Goal: Information Seeking & Learning: Compare options

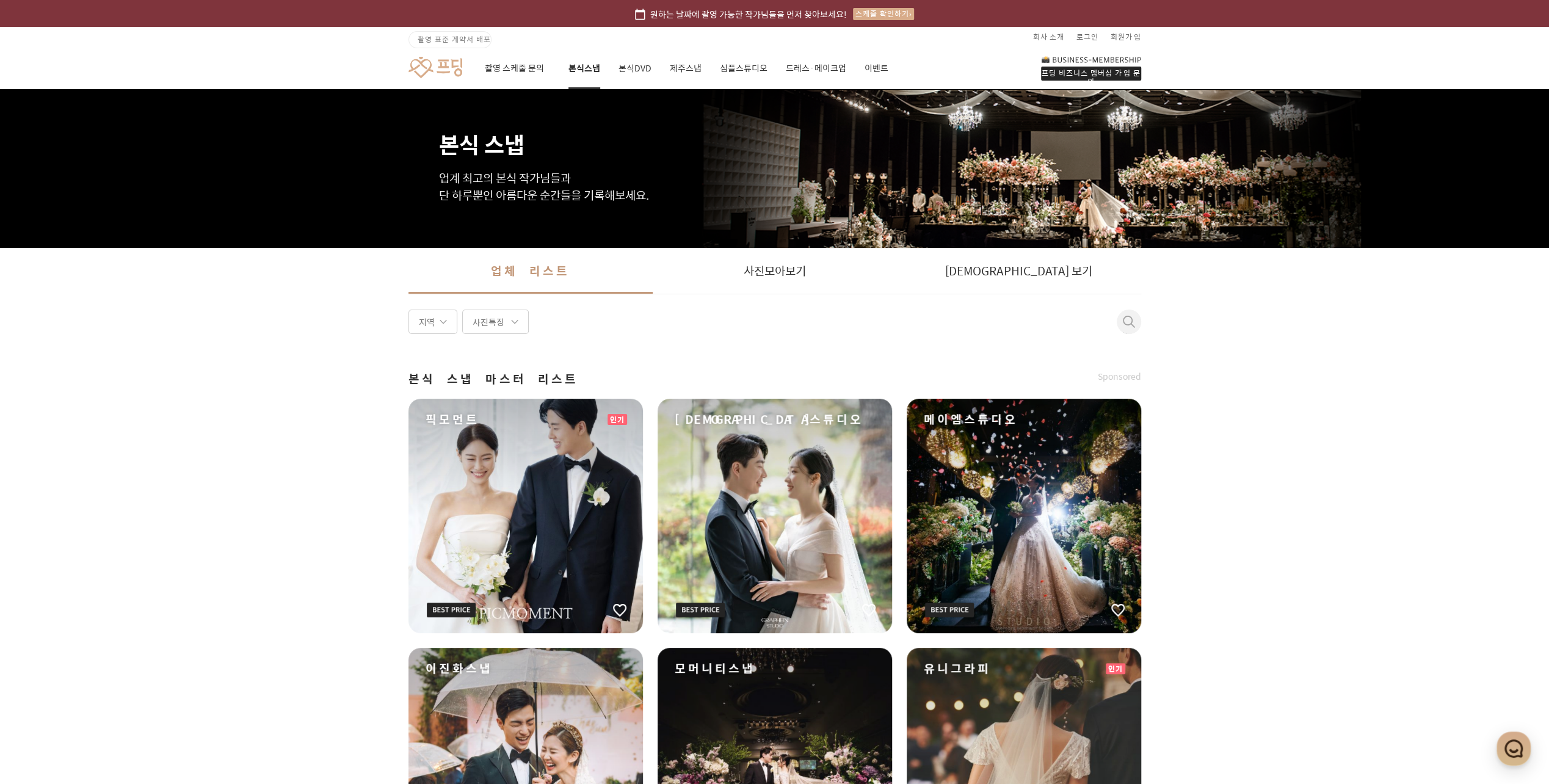
click at [738, 531] on div "[DEMOGRAPHIC_DATA]스튜디오" at bounding box center [774, 516] width 234 height 234
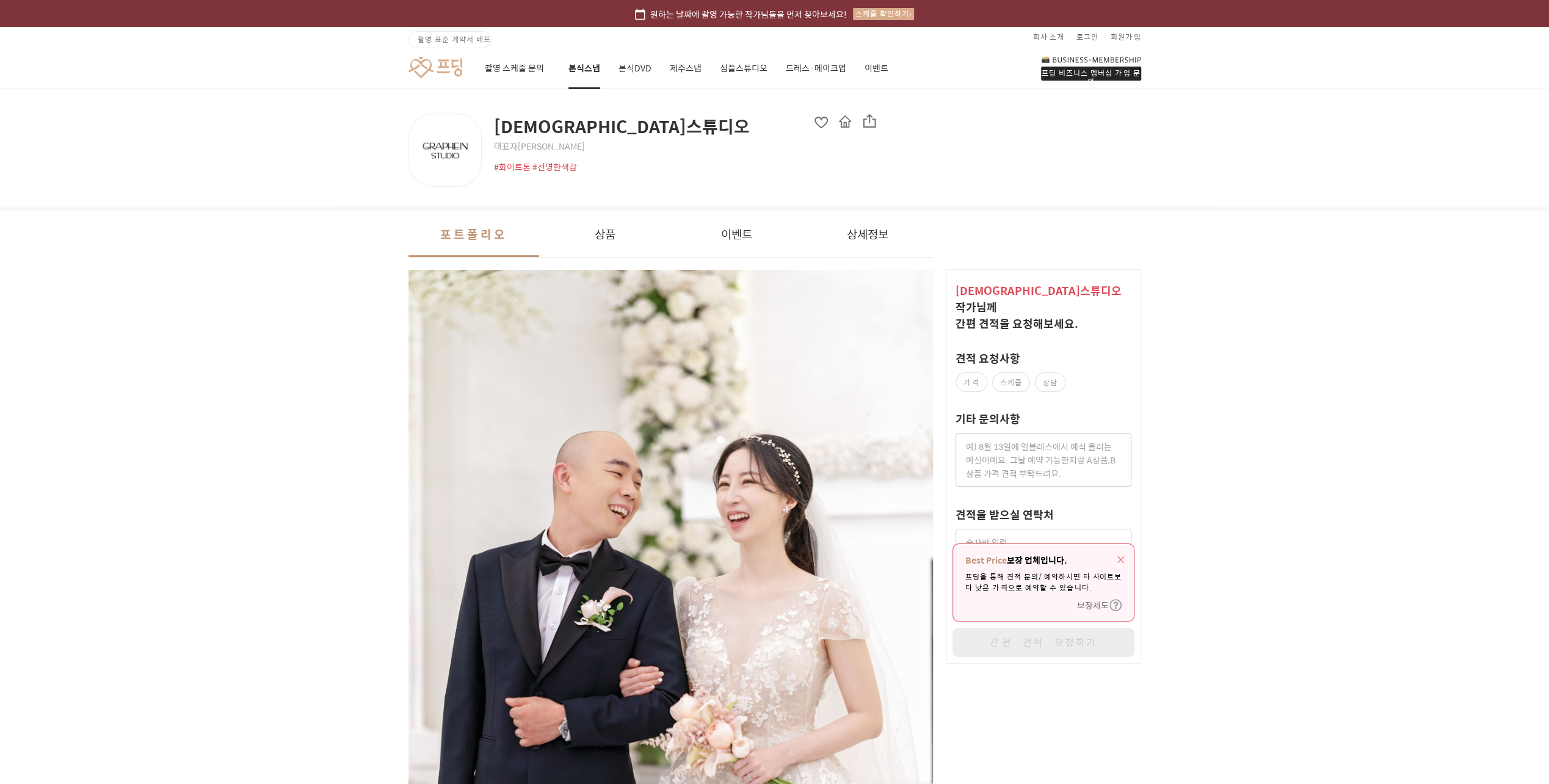
click at [972, 372] on label "가격" at bounding box center [971, 381] width 32 height 19
click at [965, 374] on input "가격" at bounding box center [962, 378] width 8 height 8
click at [972, 372] on label "가격" at bounding box center [971, 381] width 32 height 19
click at [965, 374] on input "가격" at bounding box center [962, 378] width 8 height 8
checkbox input "false"
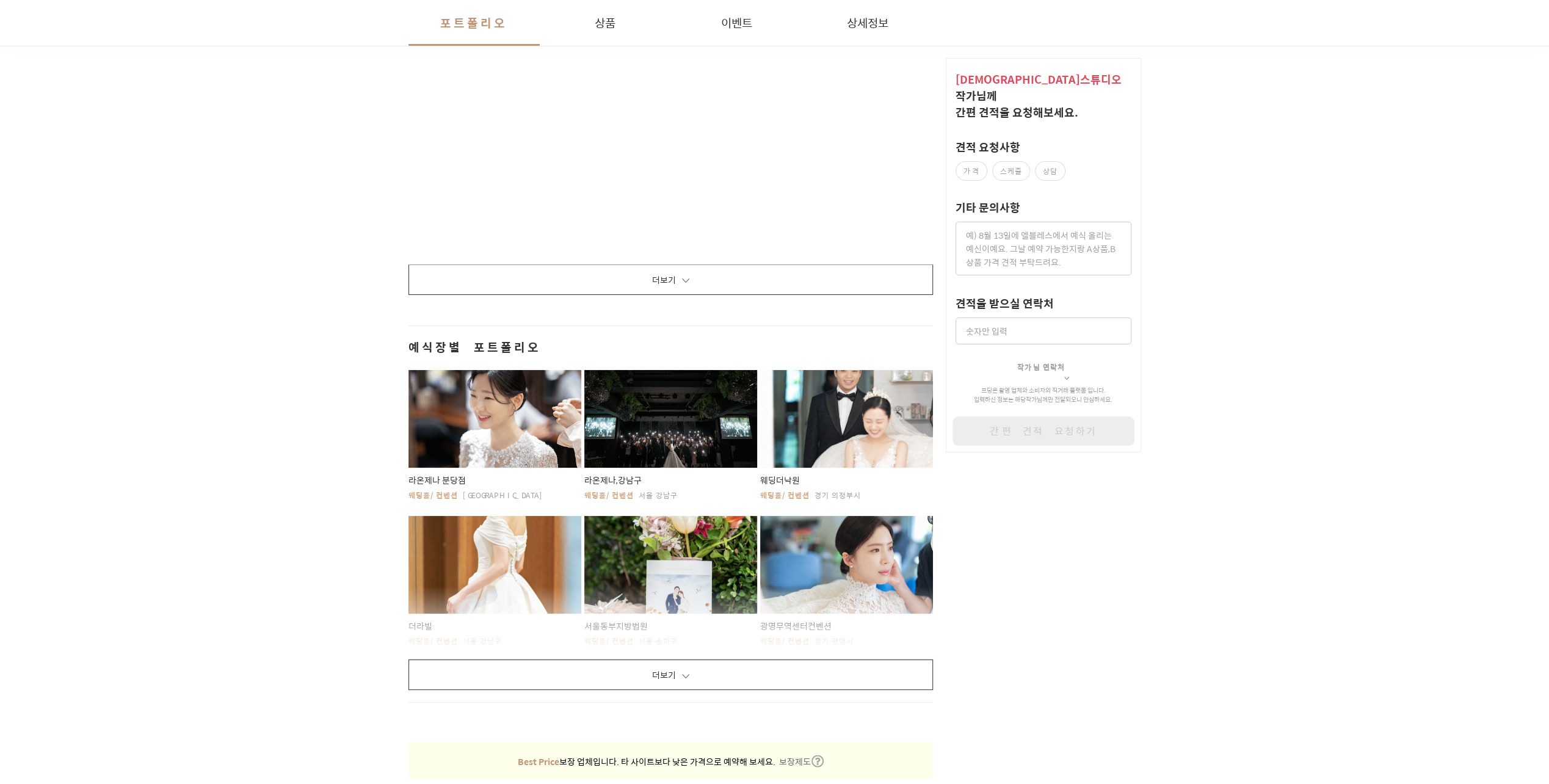
scroll to position [2035, 0]
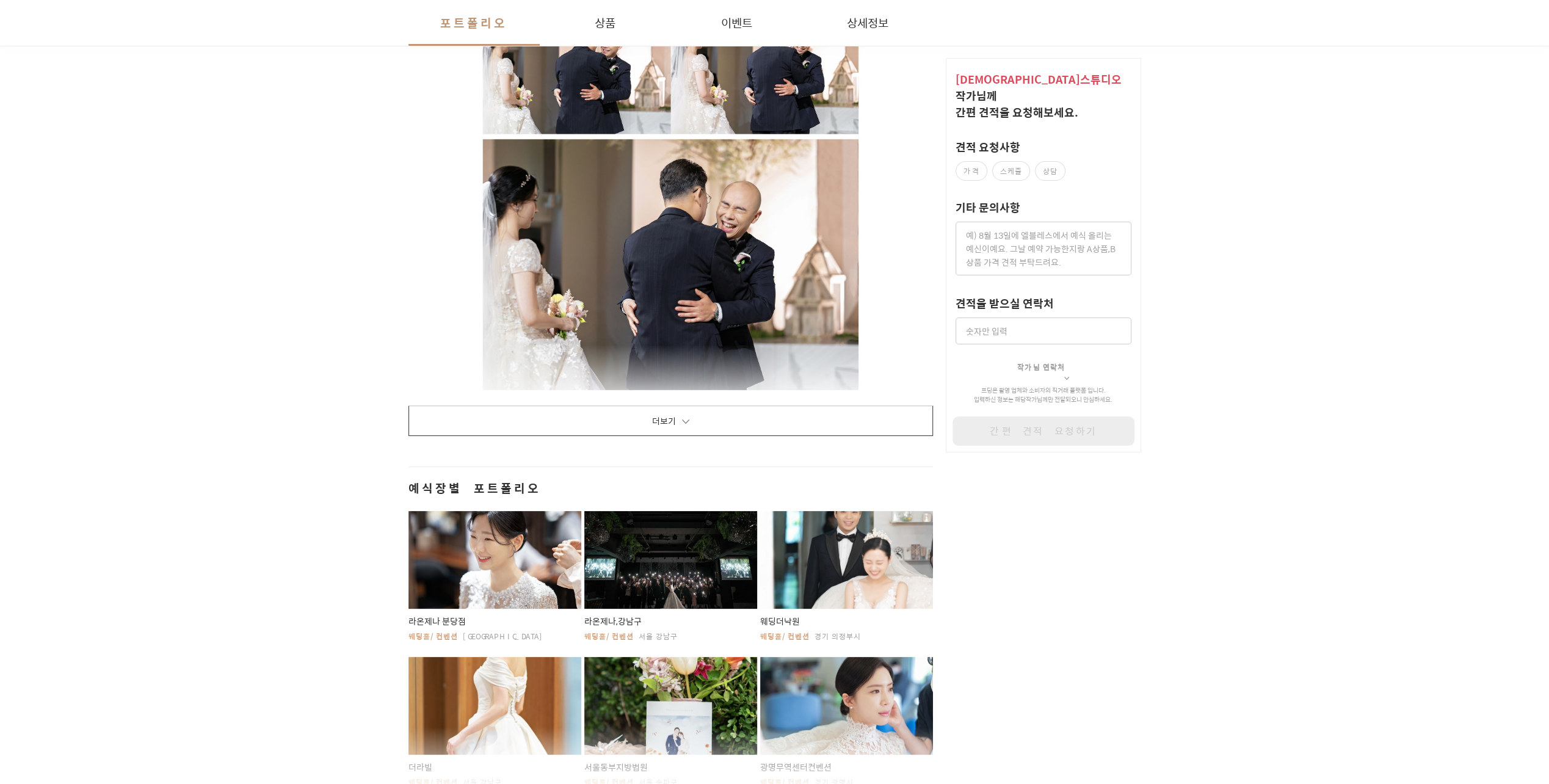
click at [702, 414] on button "더보기" at bounding box center [671, 420] width 525 height 30
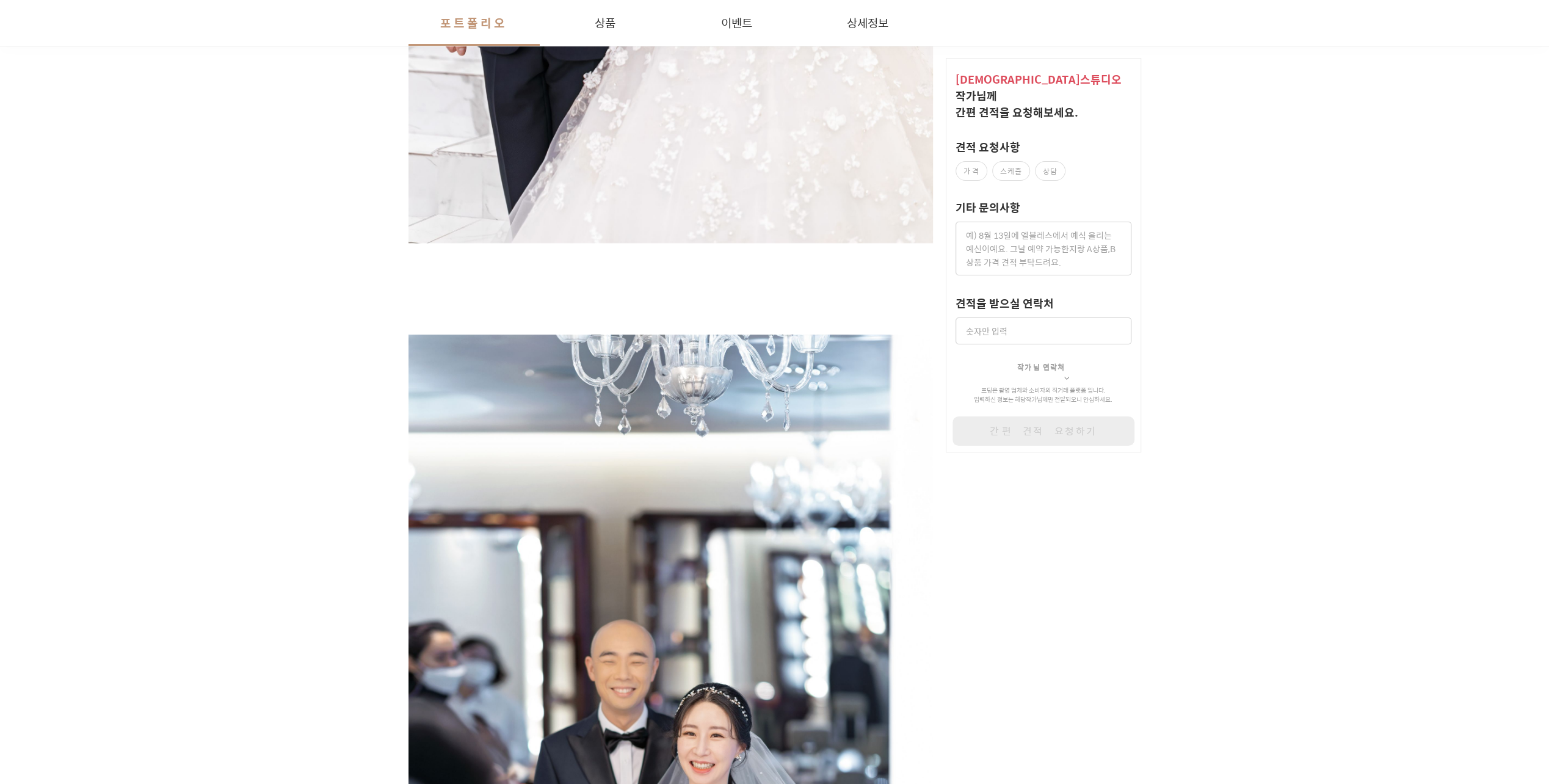
scroll to position [0, 0]
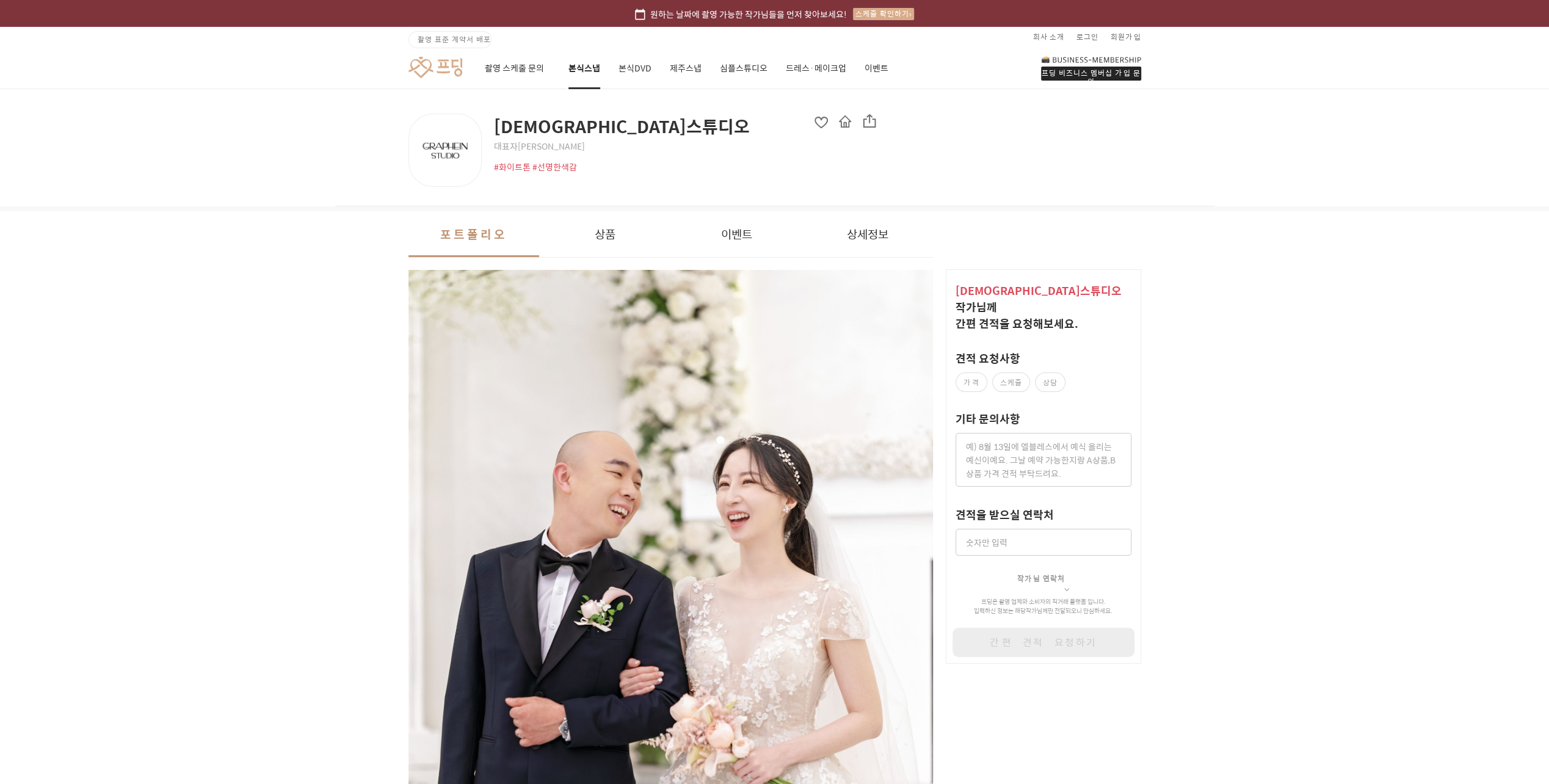
click at [455, 67] on link at bounding box center [435, 67] width 54 height 23
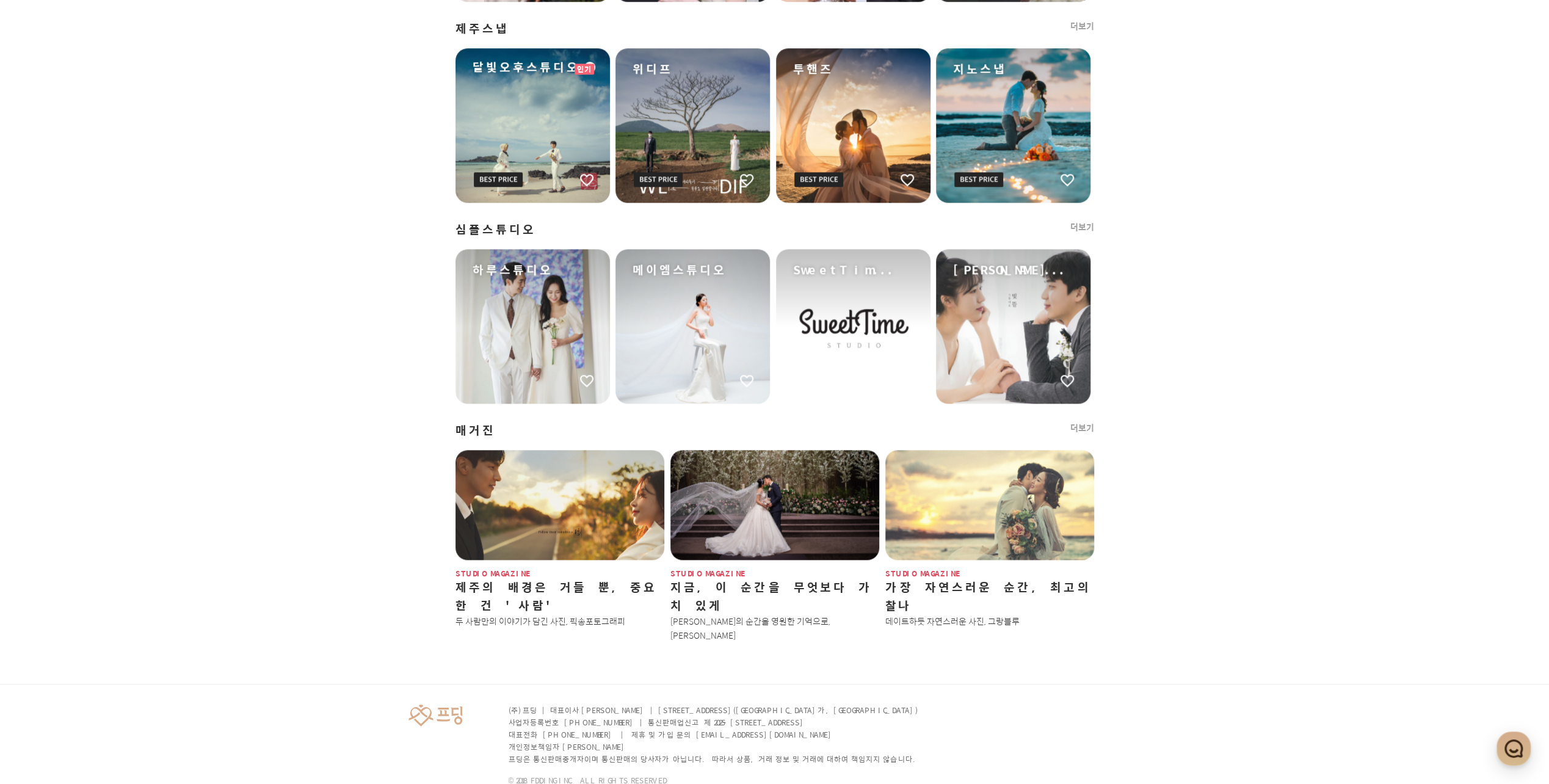
scroll to position [813, 0]
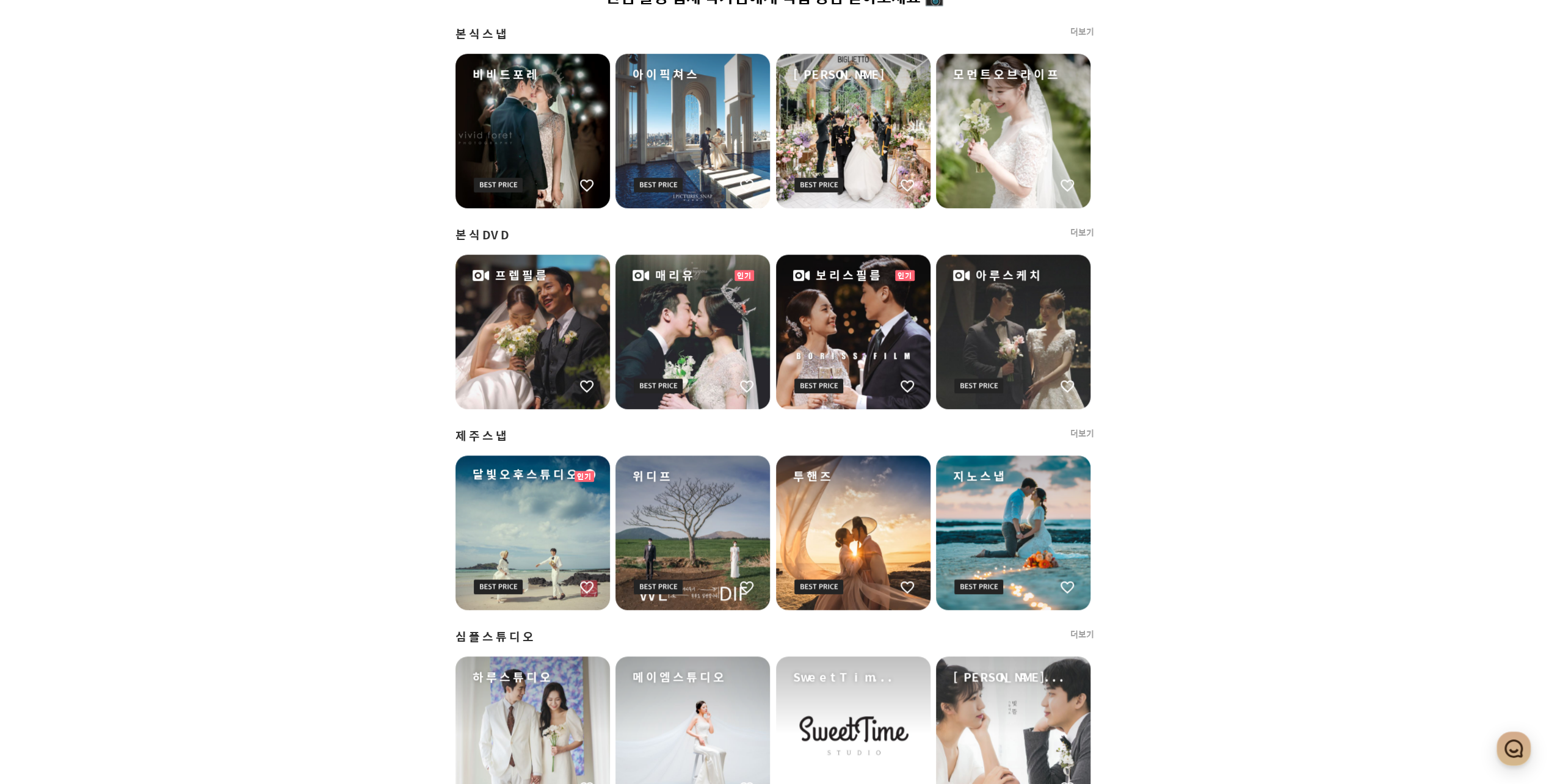
click at [682, 479] on span "위디프" at bounding box center [695, 476] width 126 height 18
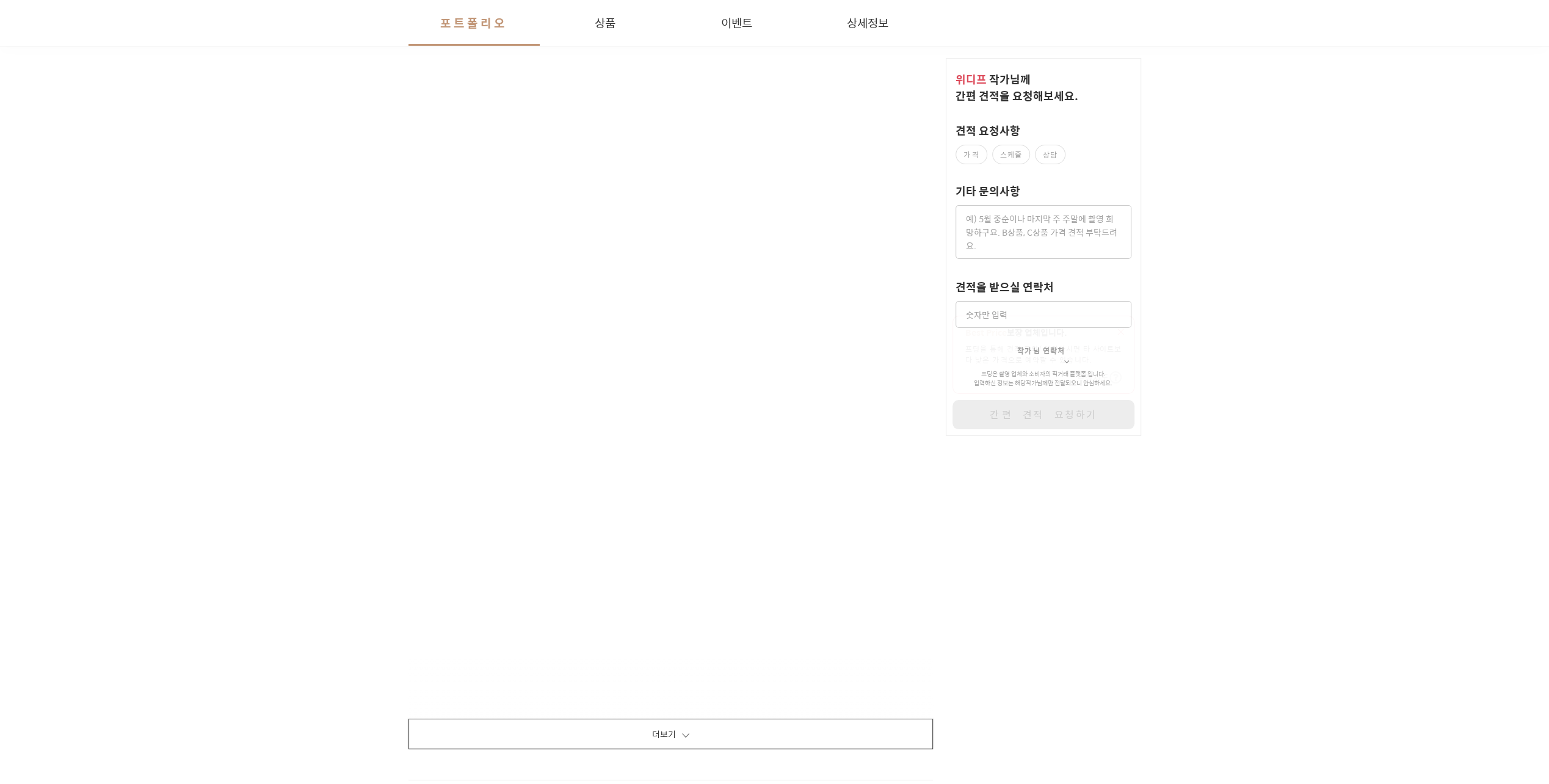
scroll to position [1627, 0]
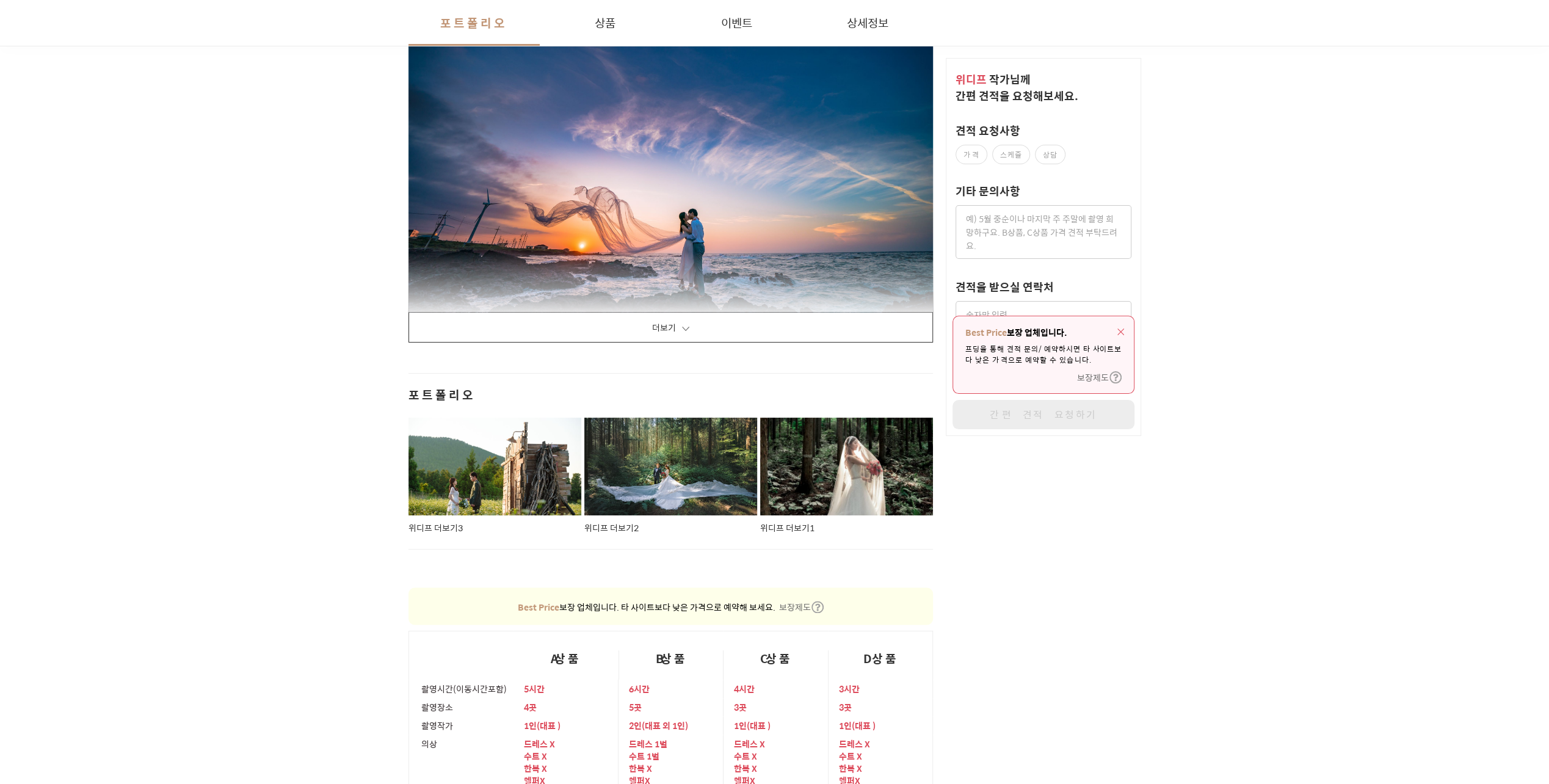
click at [691, 317] on button "더보기" at bounding box center [671, 327] width 525 height 30
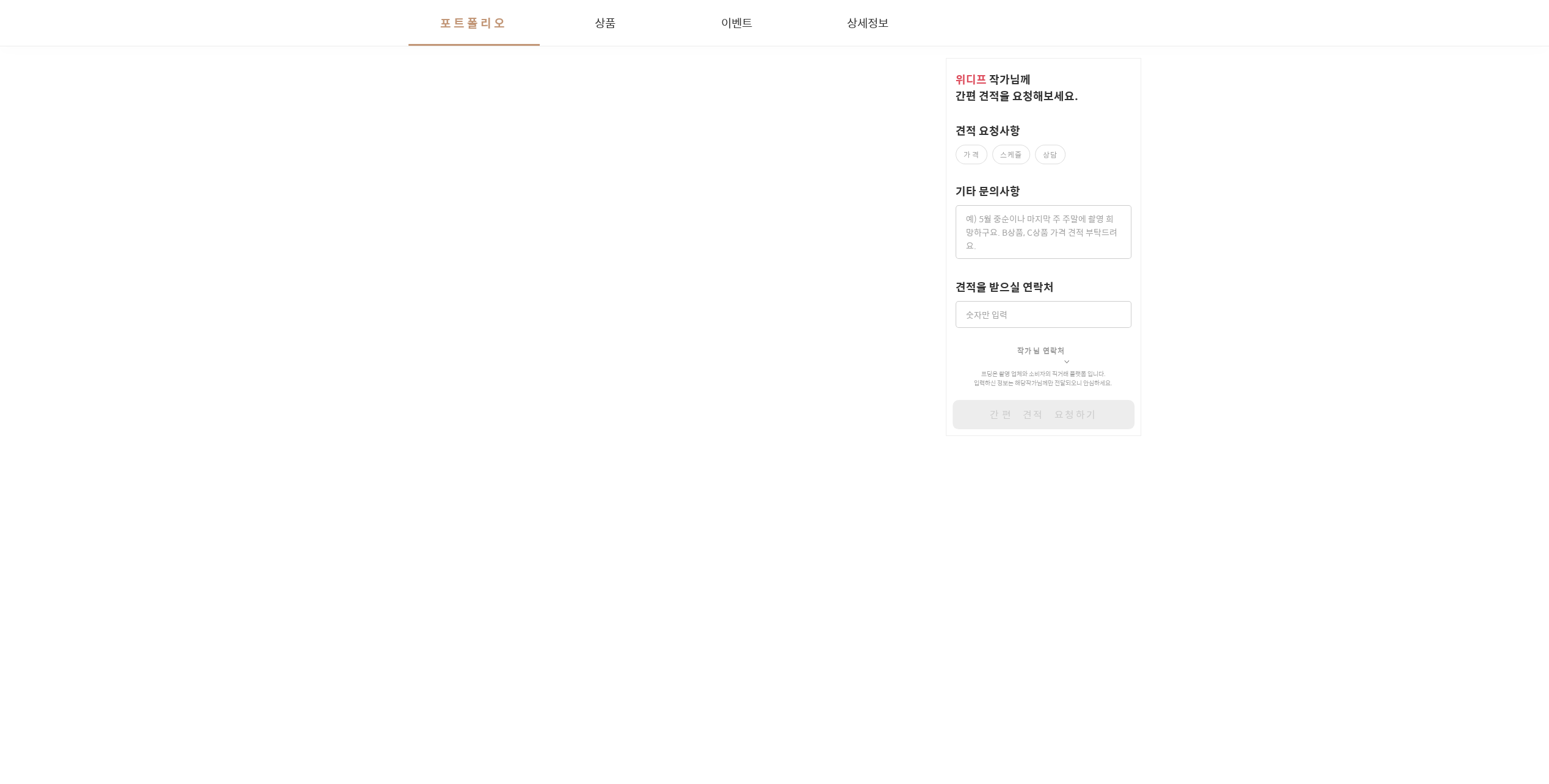
scroll to position [10985, 0]
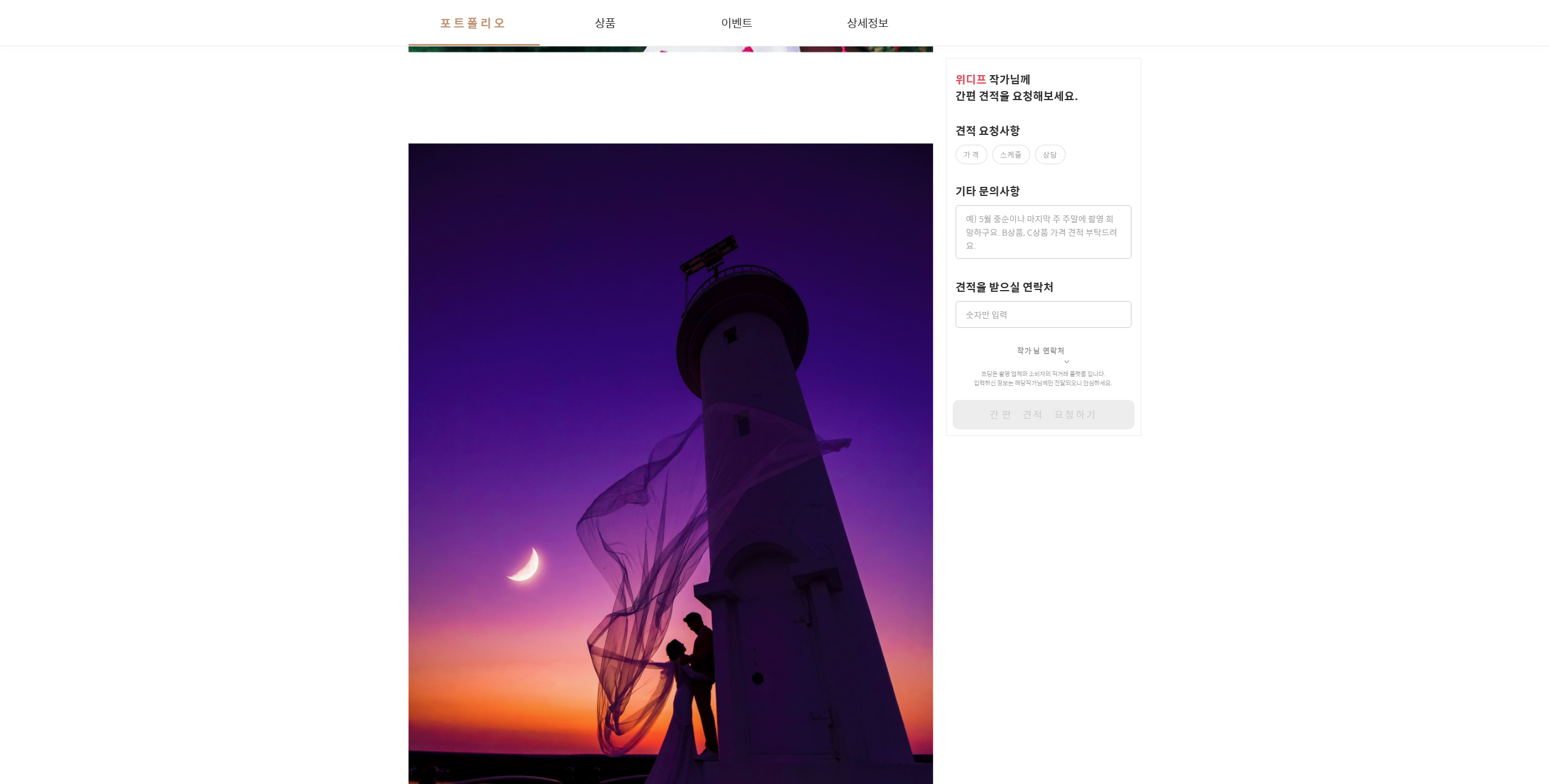
click at [1004, 156] on label "스케줄" at bounding box center [1010, 154] width 38 height 19
click at [1002, 155] on input "스케줄" at bounding box center [998, 150] width 8 height 8
checkbox input "true"
click at [971, 154] on label "가격" at bounding box center [971, 154] width 32 height 19
click at [965, 154] on input "가격" at bounding box center [962, 150] width 8 height 8
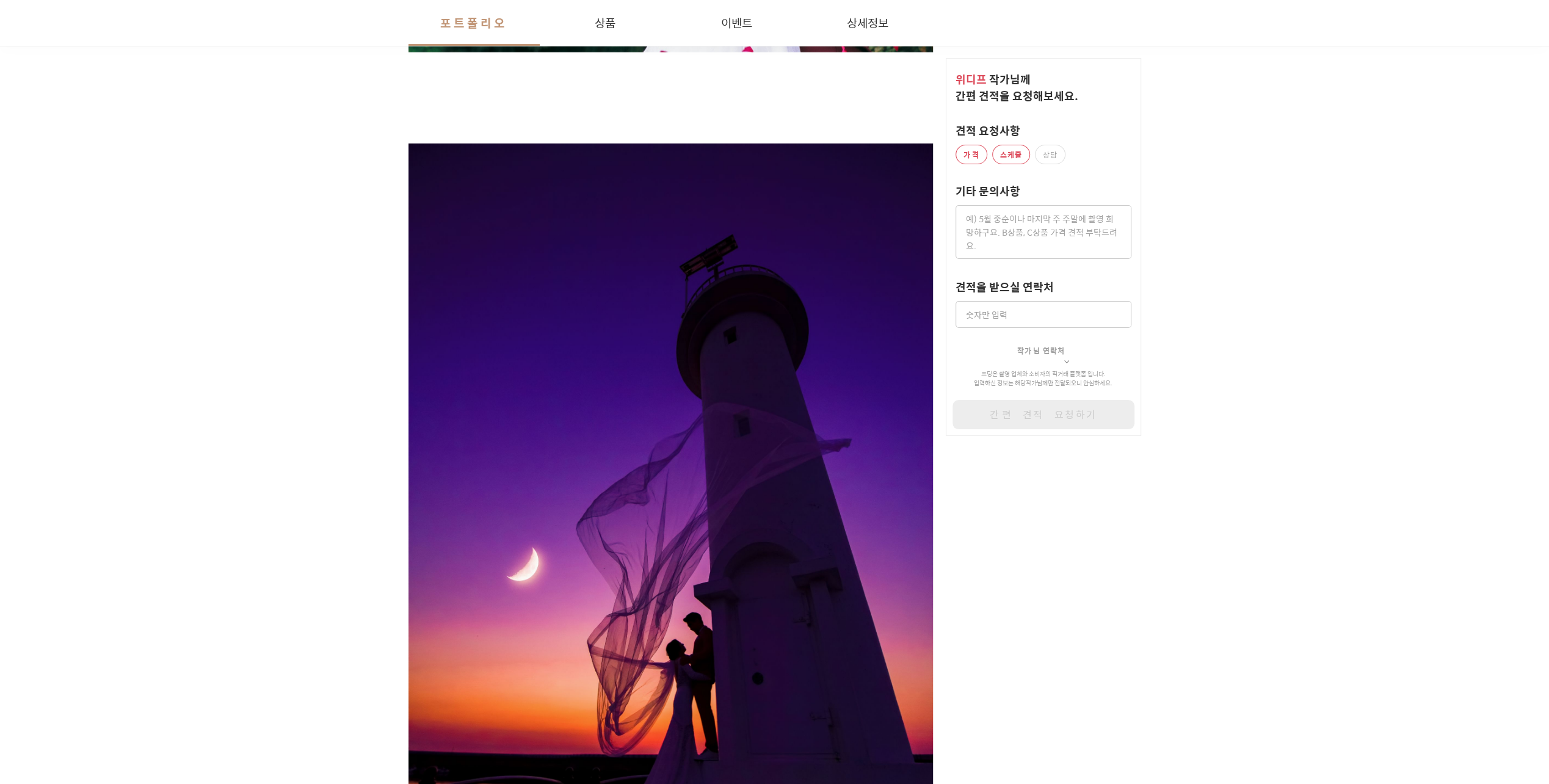
checkbox input "true"
click at [1062, 347] on button "작가님 연락처" at bounding box center [1042, 346] width 52 height 38
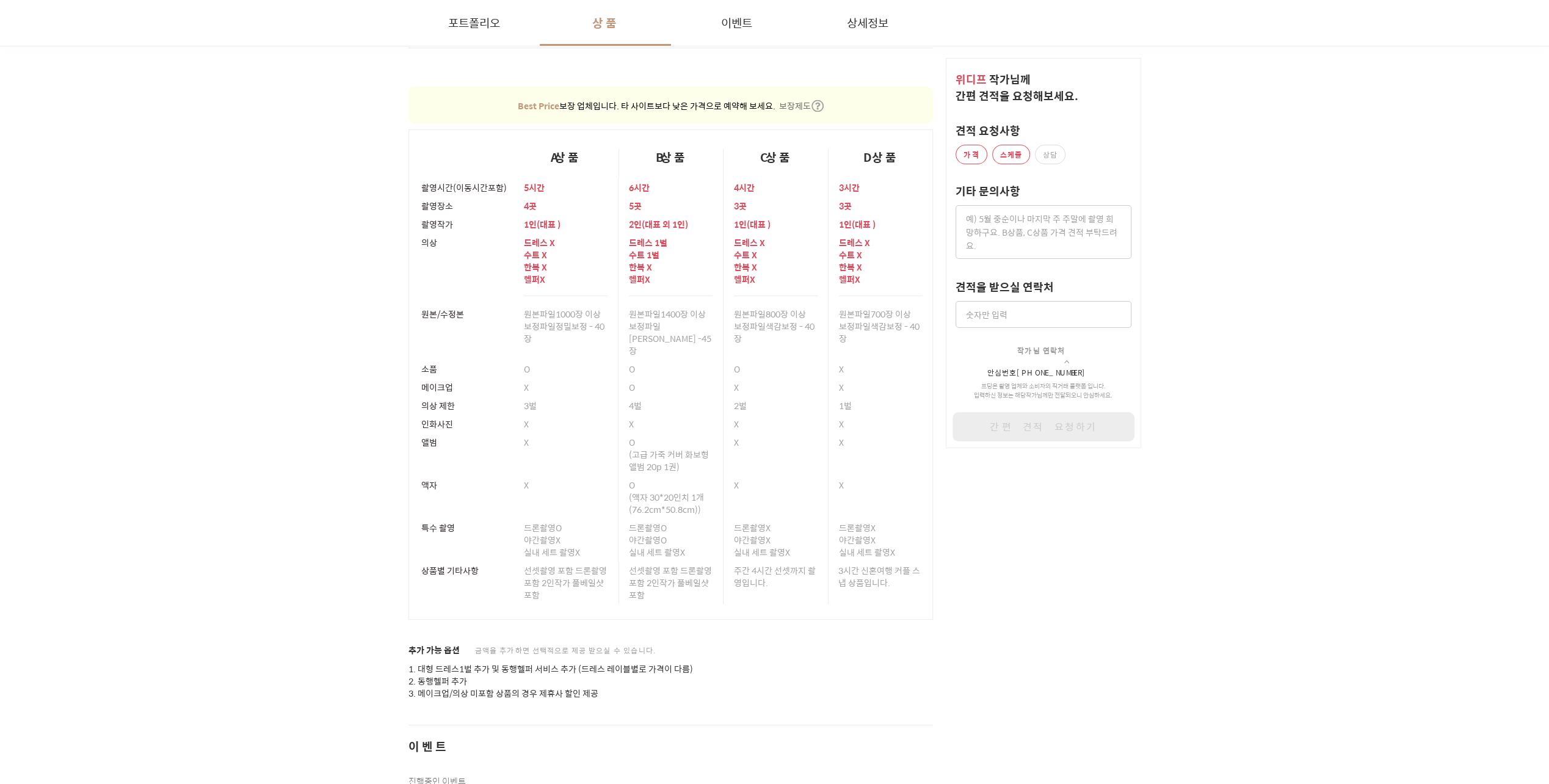
scroll to position [21635, 0]
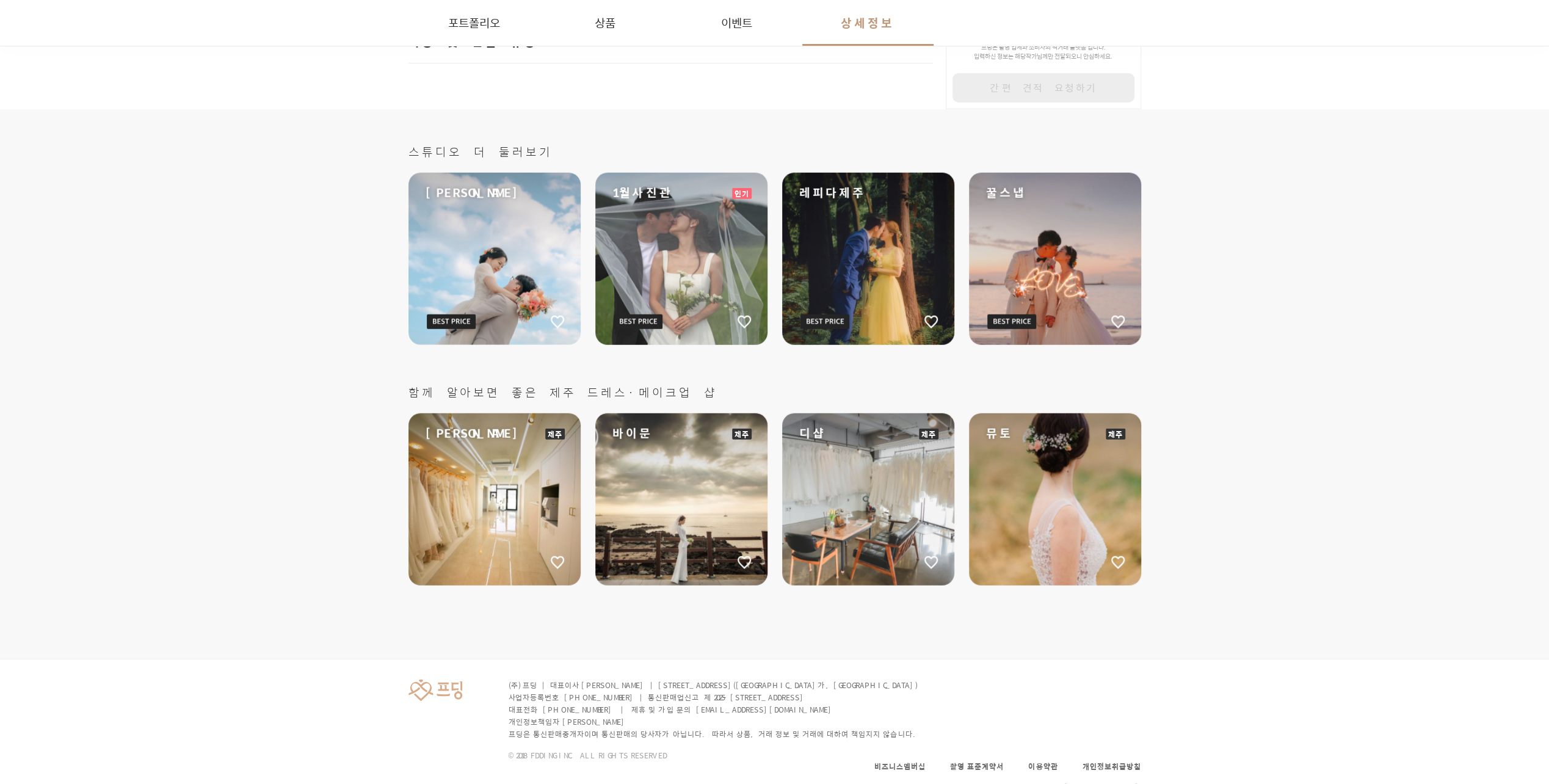
click at [689, 251] on div "1월사진관" at bounding box center [681, 259] width 172 height 172
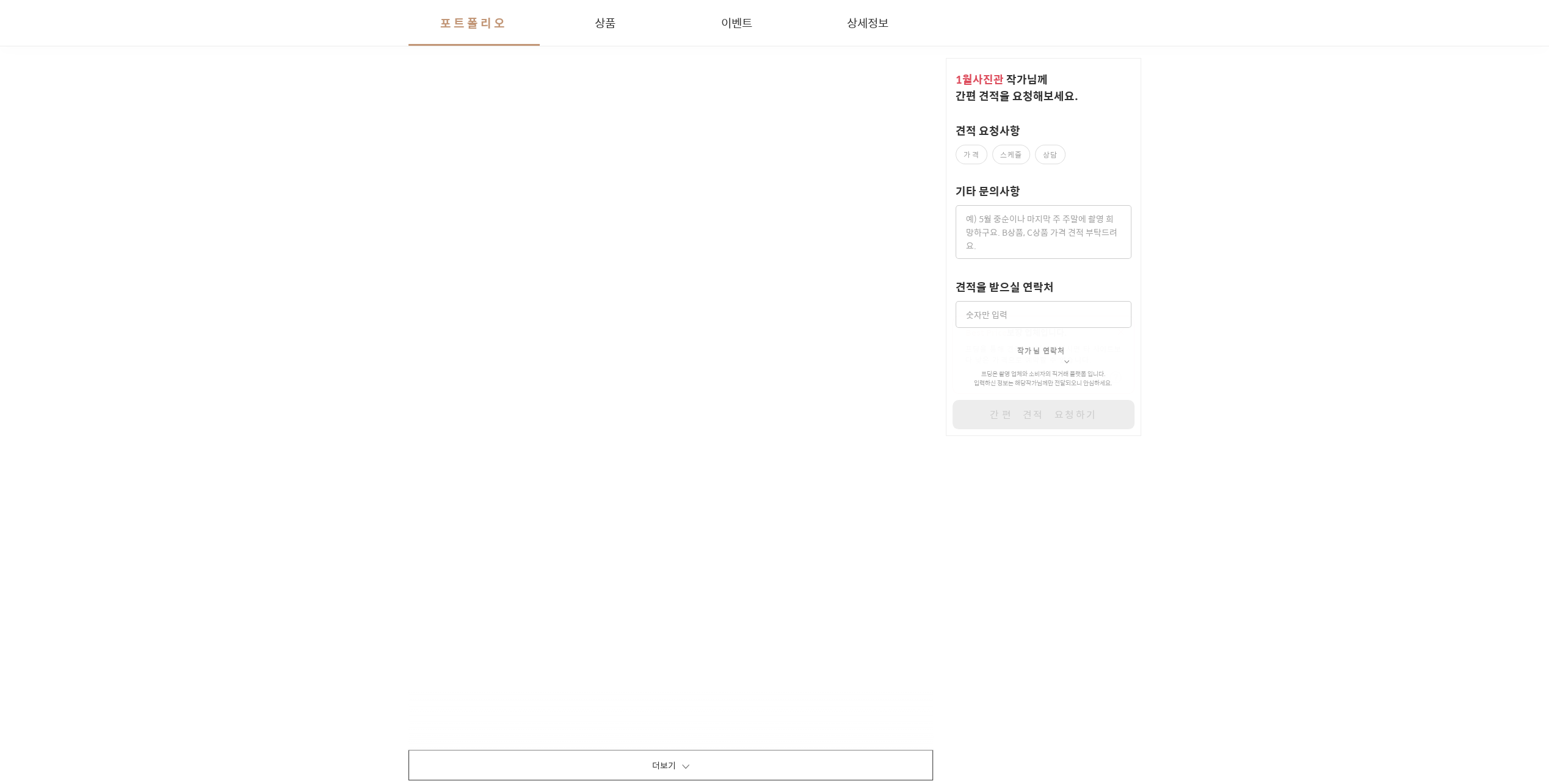
scroll to position [2035, 0]
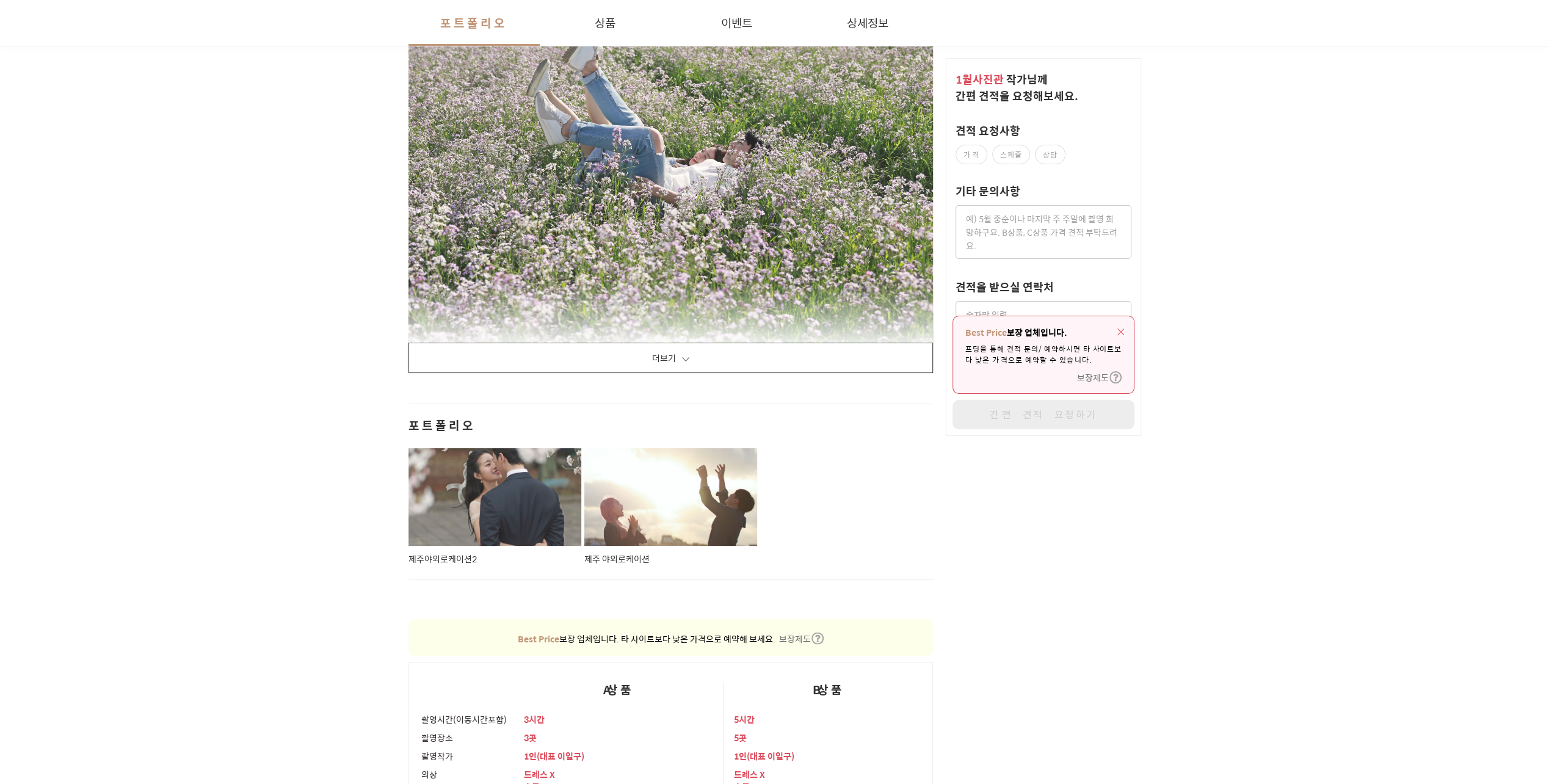
click at [680, 348] on button "더보기" at bounding box center [671, 357] width 525 height 30
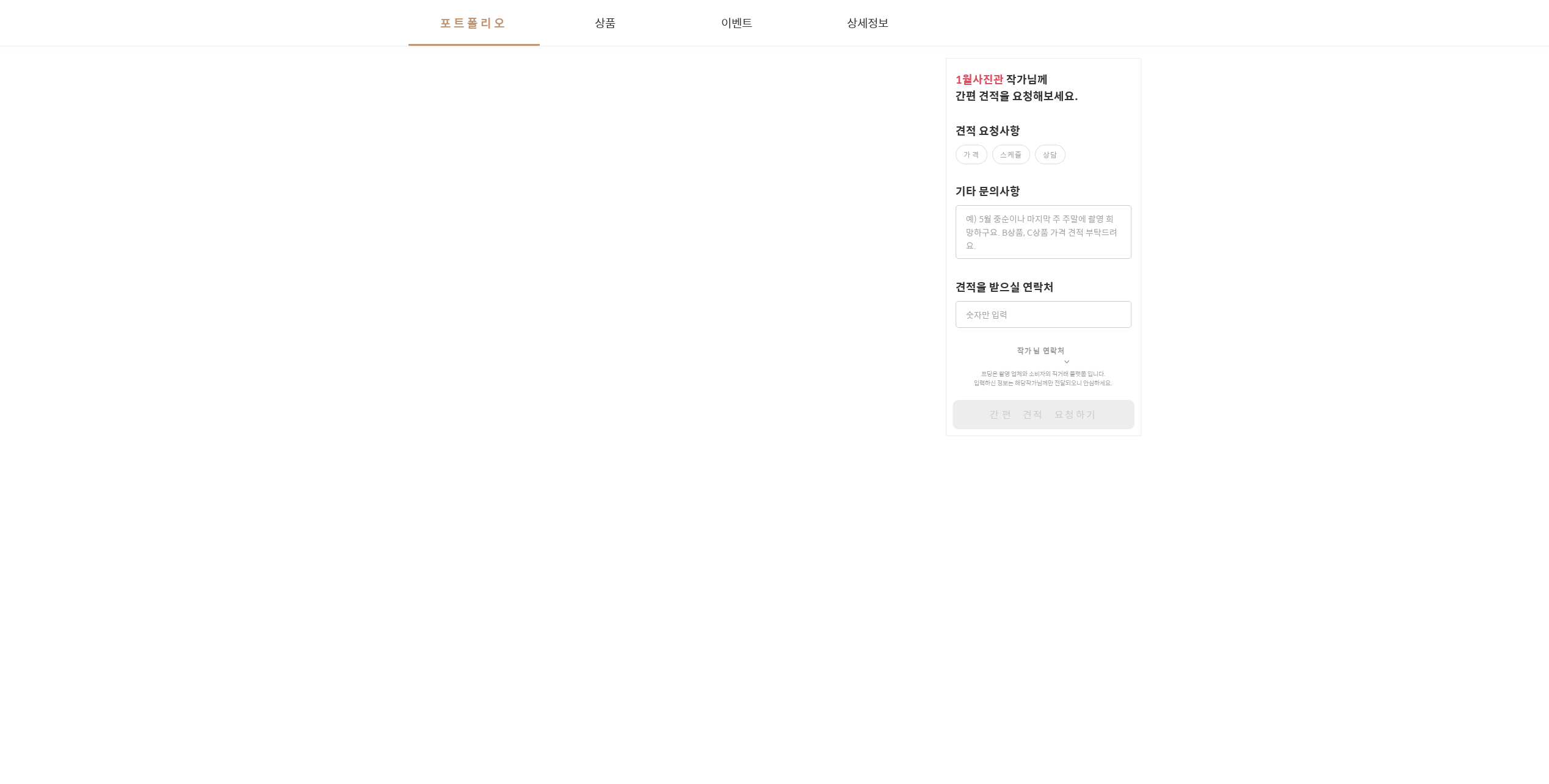
scroll to position [2442, 0]
